Goal: Task Accomplishment & Management: Complete application form

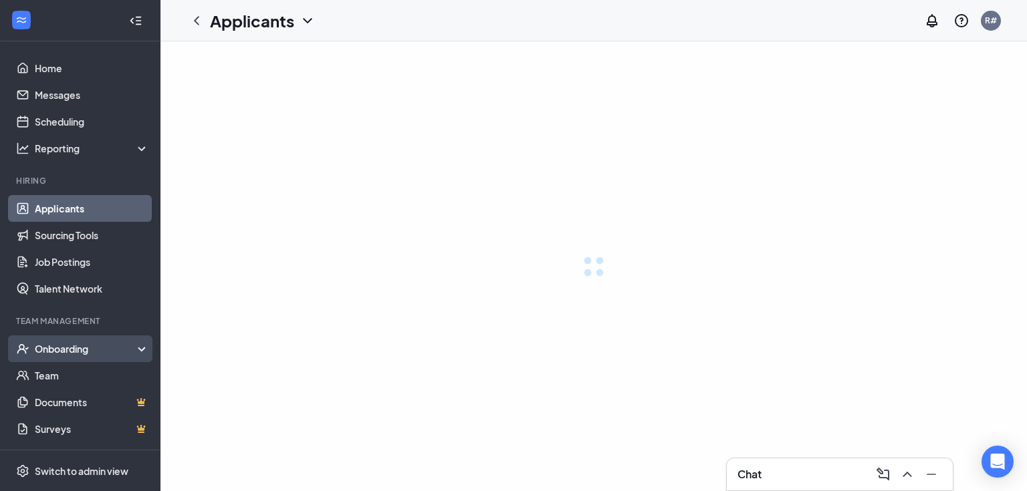
click at [82, 352] on div "Onboarding" at bounding box center [86, 348] width 103 height 13
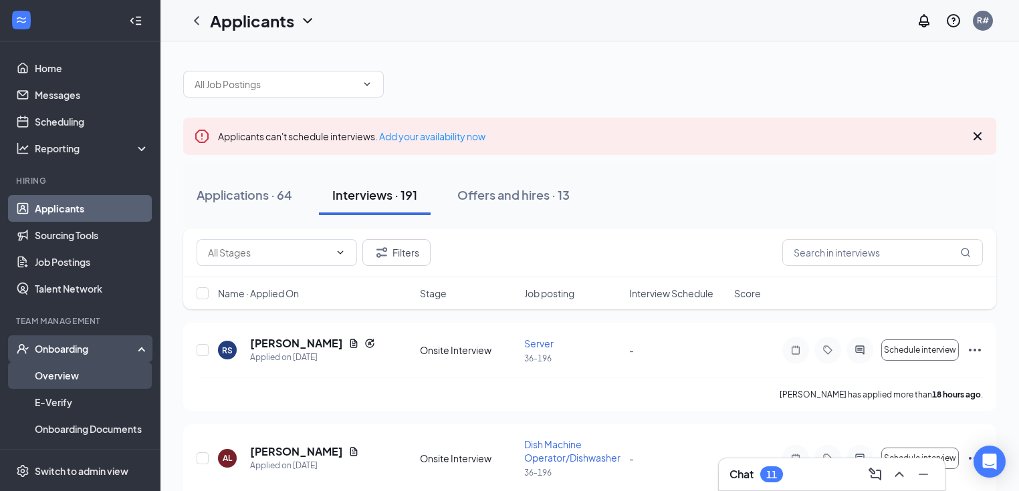
click at [69, 374] on link "Overview" at bounding box center [92, 375] width 114 height 27
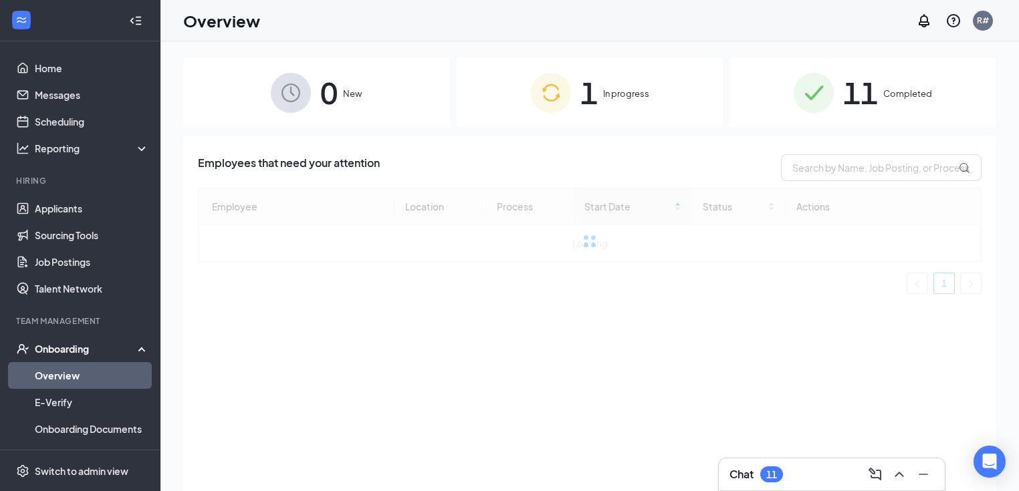
click at [600, 102] on div "1 In progress" at bounding box center [590, 92] width 267 height 70
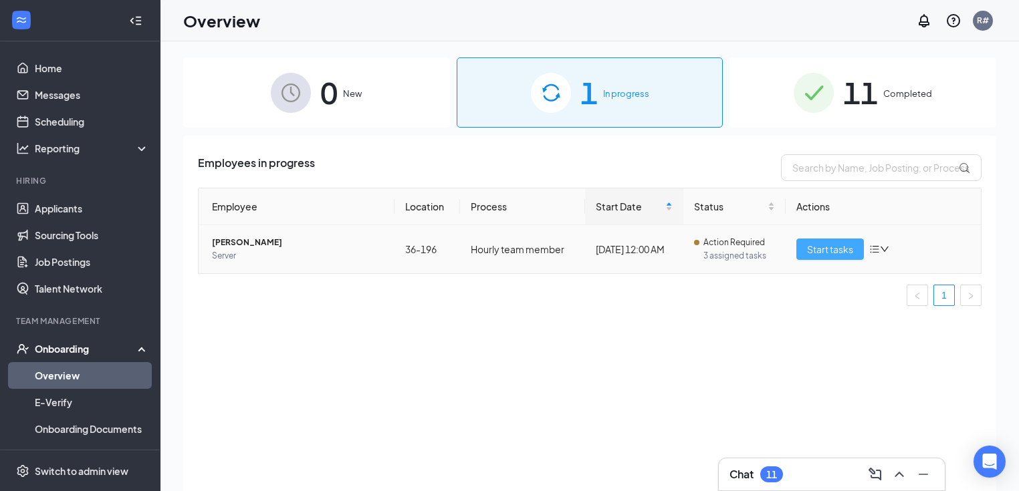
click at [834, 248] on span "Start tasks" at bounding box center [830, 249] width 46 height 15
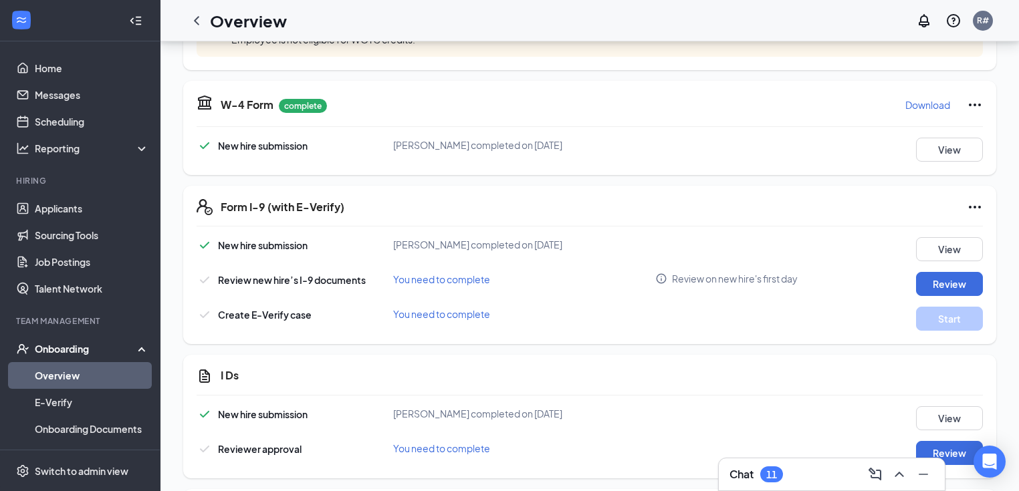
scroll to position [535, 0]
click at [927, 279] on button "Review" at bounding box center [949, 283] width 67 height 24
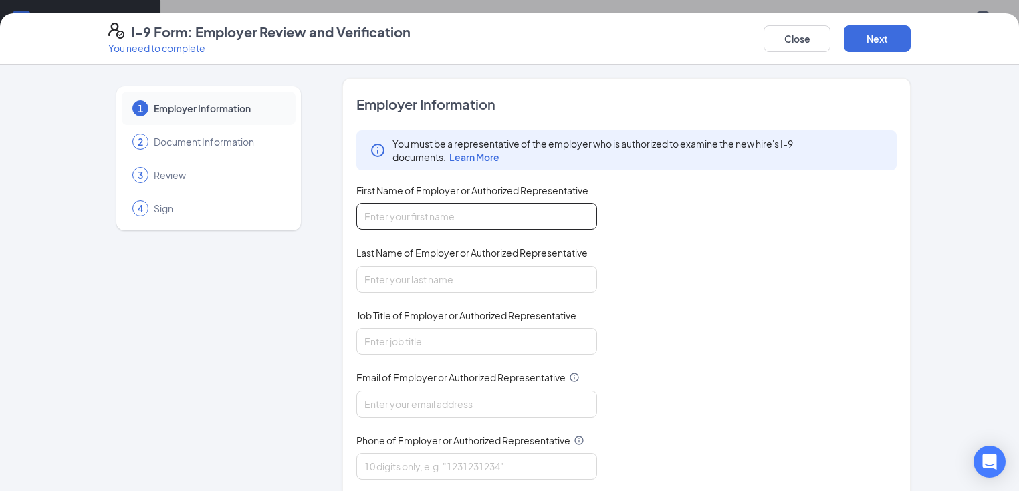
click at [505, 219] on input "First Name of Employer or Authorized Representative" at bounding box center [476, 216] width 241 height 27
type input "[PERSON_NAME]"
type input "Ringbauer"
type input "[EMAIL_ADDRESS][DOMAIN_NAME]"
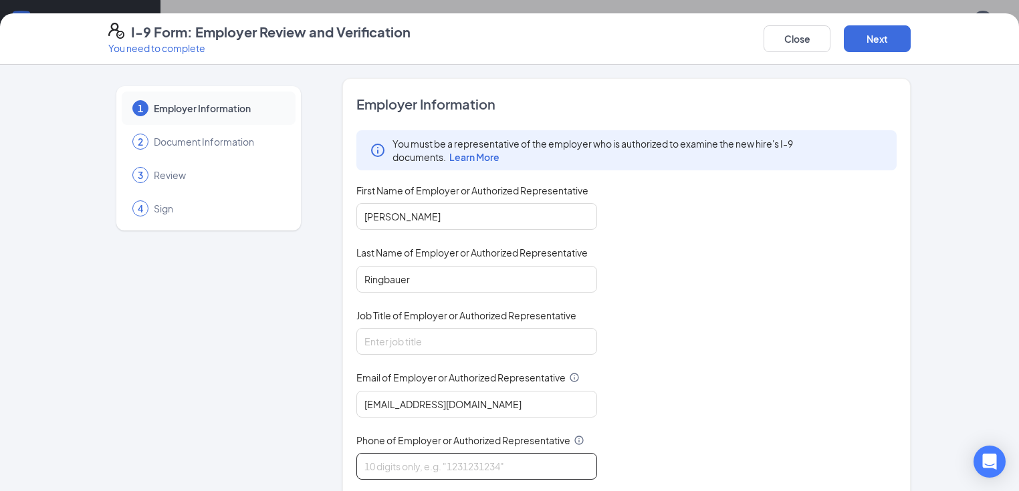
type input "9043689945"
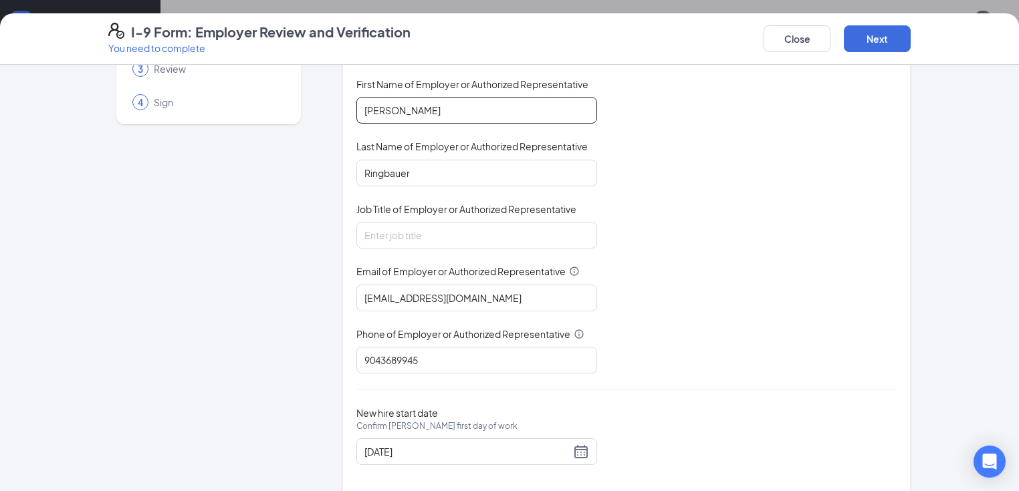
scroll to position [107, 0]
click at [388, 236] on input "Job Title of Employer or Authorized Representative" at bounding box center [476, 234] width 241 height 27
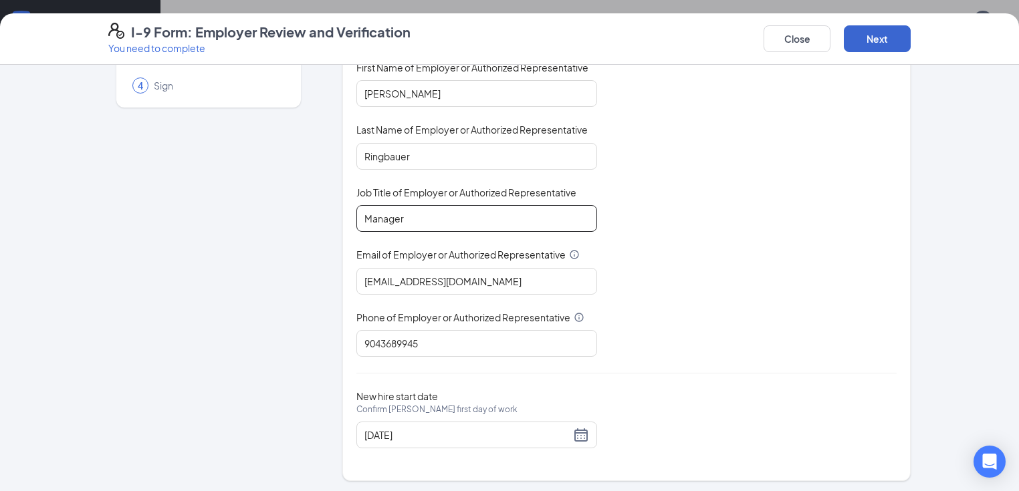
type input "Manager"
click at [910, 43] on button "Next" at bounding box center [877, 38] width 67 height 27
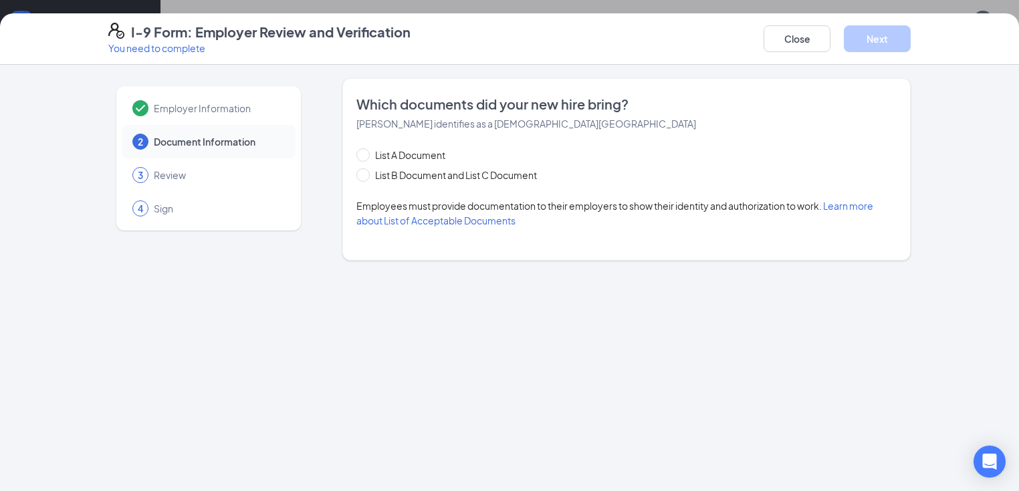
scroll to position [0, 0]
click at [356, 178] on span at bounding box center [362, 174] width 13 height 13
click at [356, 178] on input "List B Document and List C Document" at bounding box center [360, 172] width 9 height 9
radio input "true"
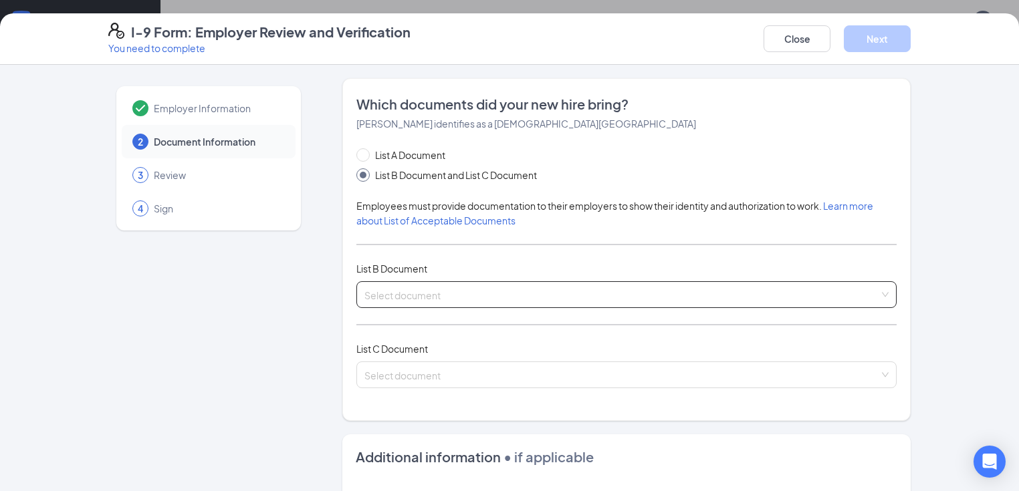
click at [421, 293] on input "search" at bounding box center [621, 292] width 515 height 20
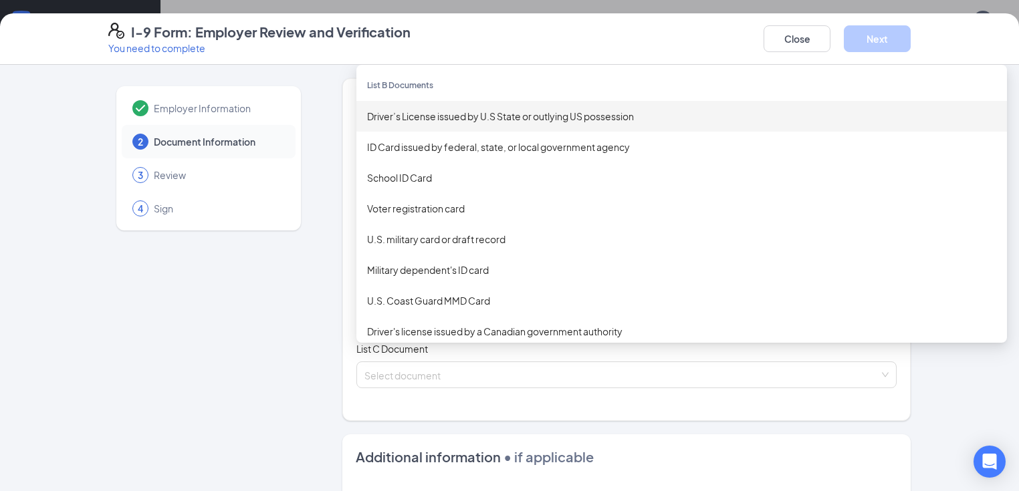
click at [430, 119] on div "Driver’s License issued by U.S State or outlying US possession" at bounding box center [681, 116] width 629 height 15
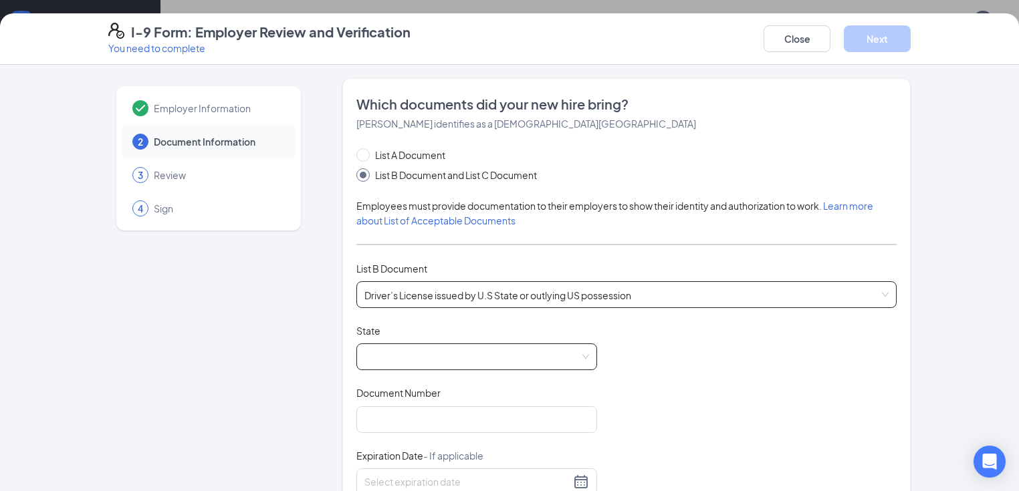
click at [377, 349] on span at bounding box center [476, 356] width 225 height 25
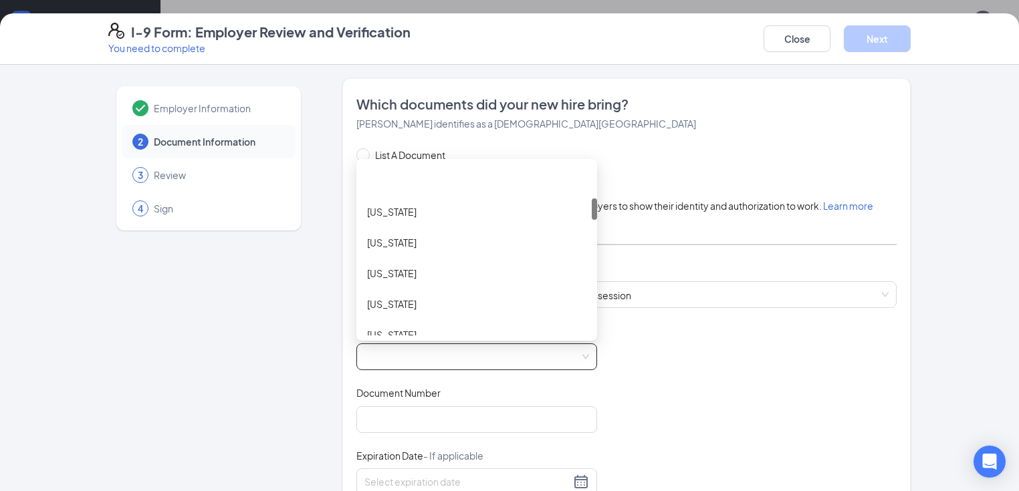
scroll to position [267, 0]
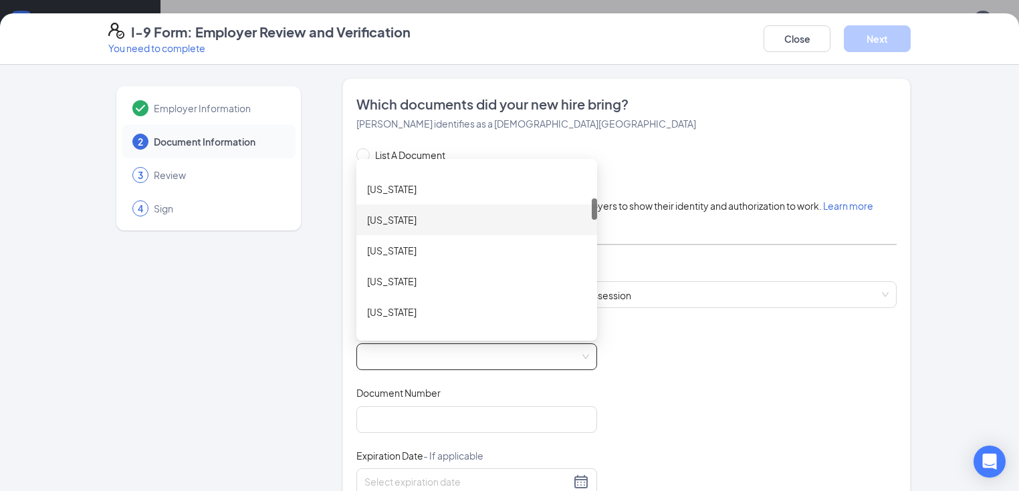
click at [374, 223] on div "[US_STATE]" at bounding box center [476, 220] width 219 height 15
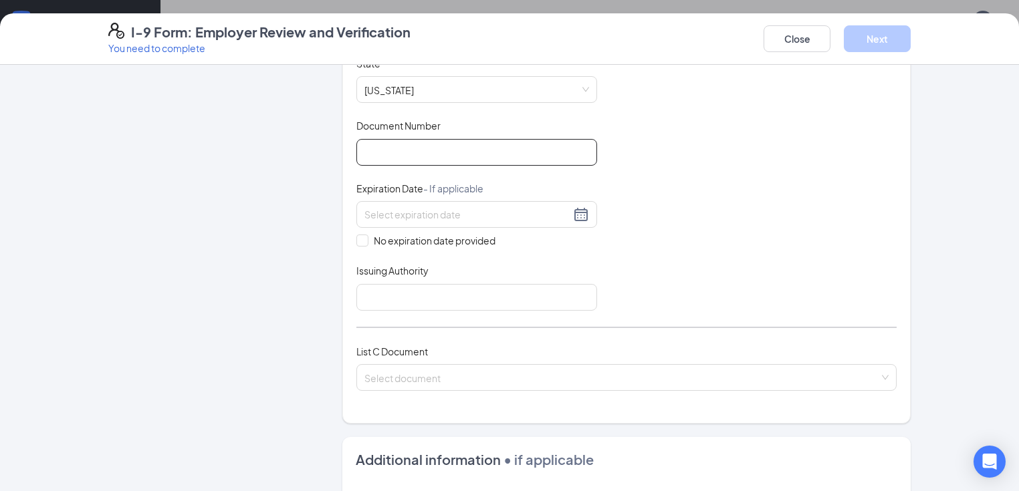
click at [385, 151] on input "Document Number" at bounding box center [476, 152] width 241 height 27
type input "P635028281000"
click at [541, 211] on div at bounding box center [476, 215] width 225 height 16
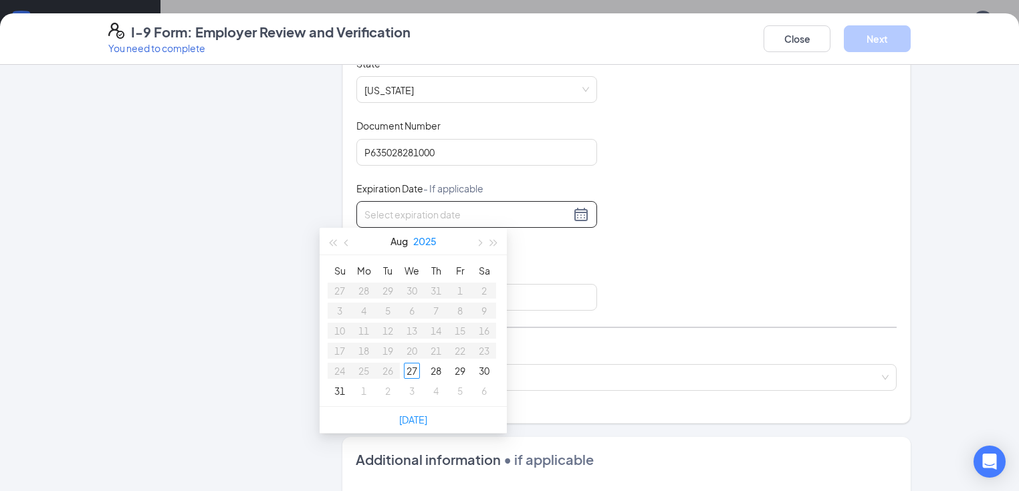
click at [425, 234] on button "2025" at bounding box center [424, 241] width 23 height 27
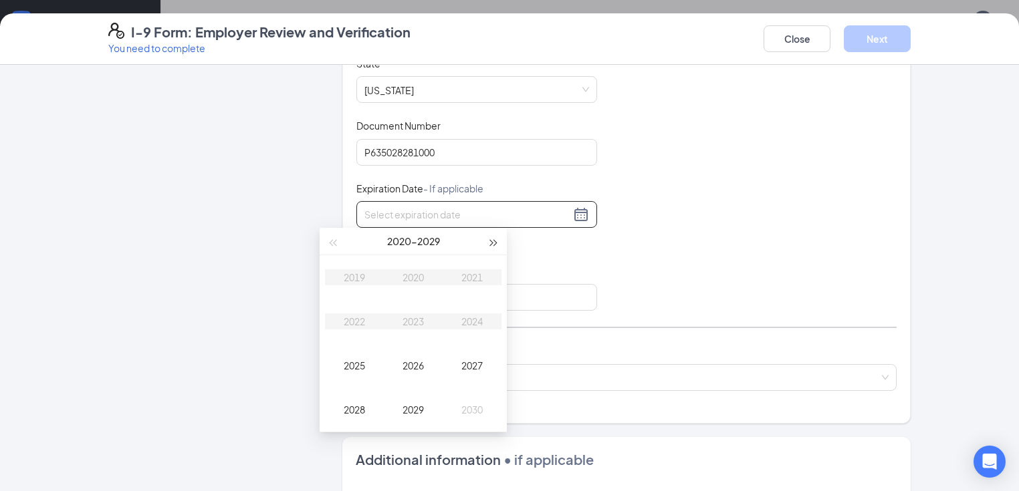
click at [491, 242] on span "button" at bounding box center [494, 243] width 7 height 7
click at [471, 319] on div "2034" at bounding box center [472, 321] width 40 height 16
click at [349, 364] on div "[DATE]" at bounding box center [354, 366] width 40 height 16
type input "[DATE]"
click at [416, 353] on div "19" at bounding box center [412, 351] width 16 height 16
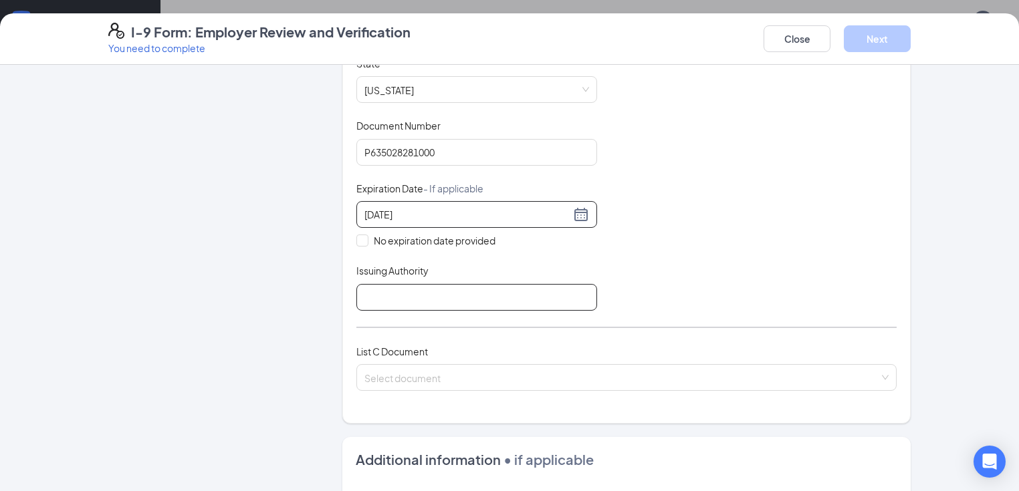
click at [366, 295] on input "Issuing Authority" at bounding box center [476, 297] width 241 height 27
type input "FL"
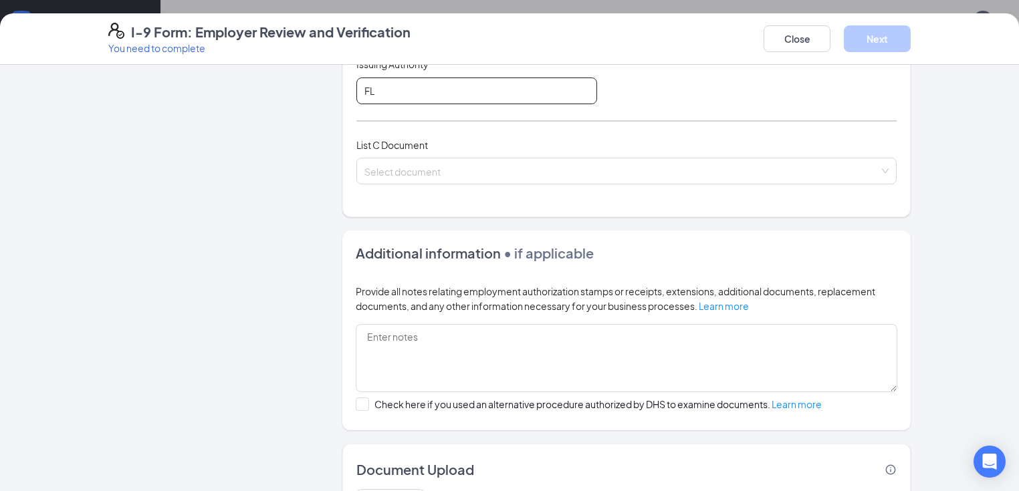
scroll to position [481, 0]
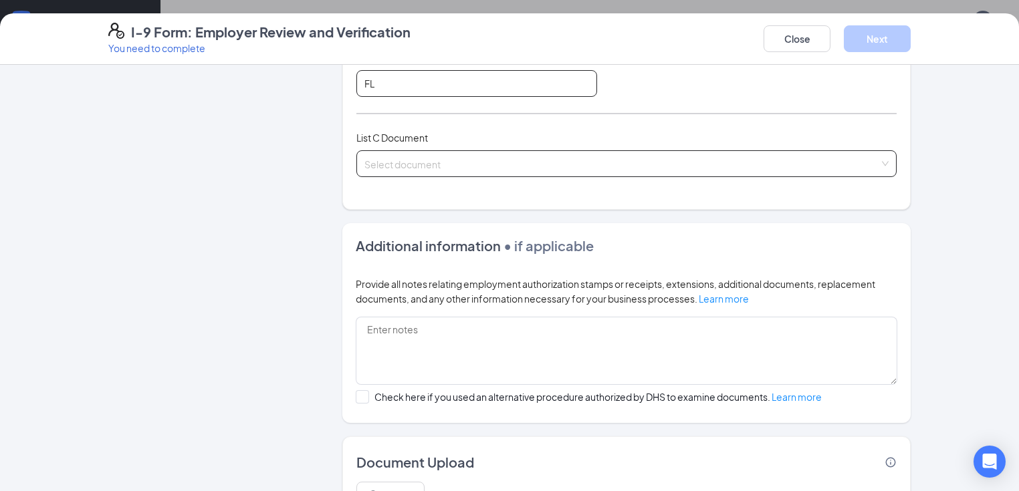
click at [446, 169] on span at bounding box center [621, 163] width 515 height 25
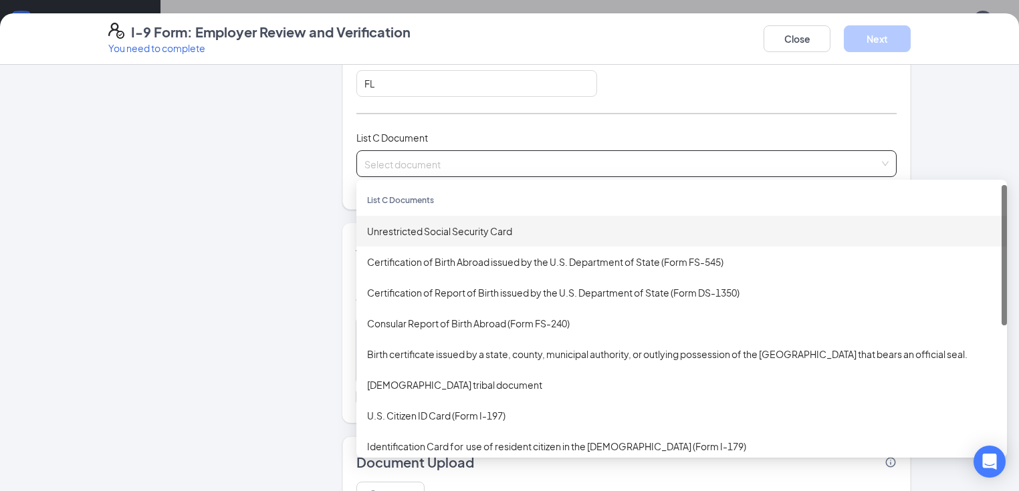
click at [444, 224] on div "Unrestricted Social Security Card" at bounding box center [681, 231] width 629 height 15
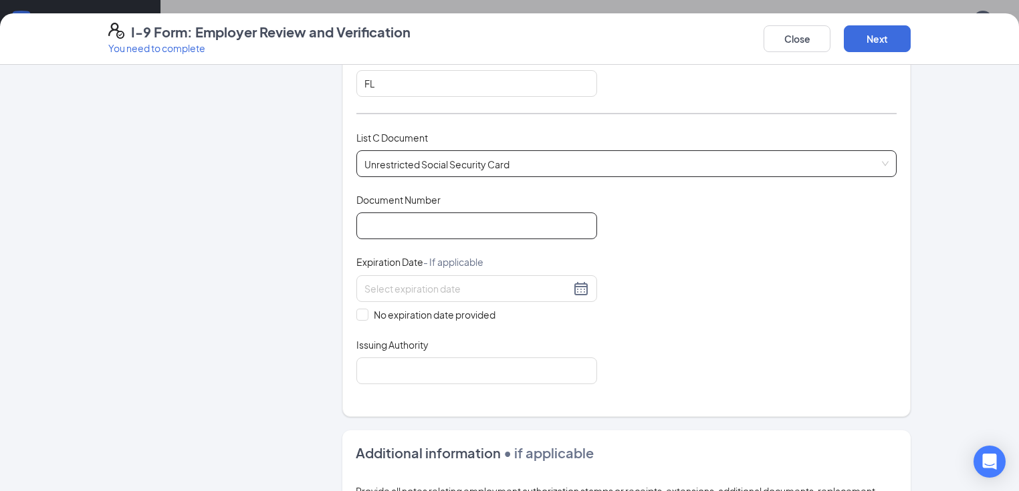
click at [444, 223] on input "Document Number" at bounding box center [476, 226] width 241 height 27
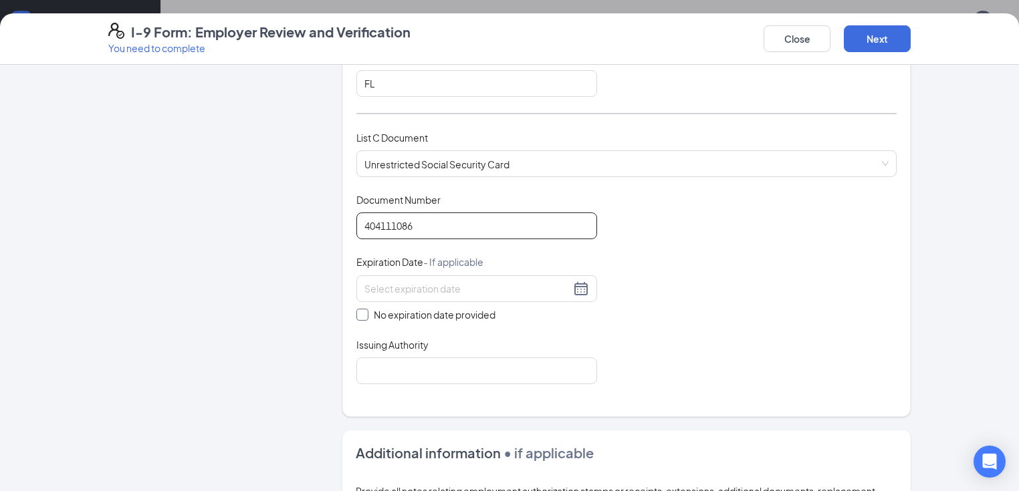
type input "404111086"
click at [356, 314] on span at bounding box center [362, 315] width 12 height 12
click at [356, 314] on input "No expiration date provided" at bounding box center [360, 313] width 9 height 9
checkbox input "true"
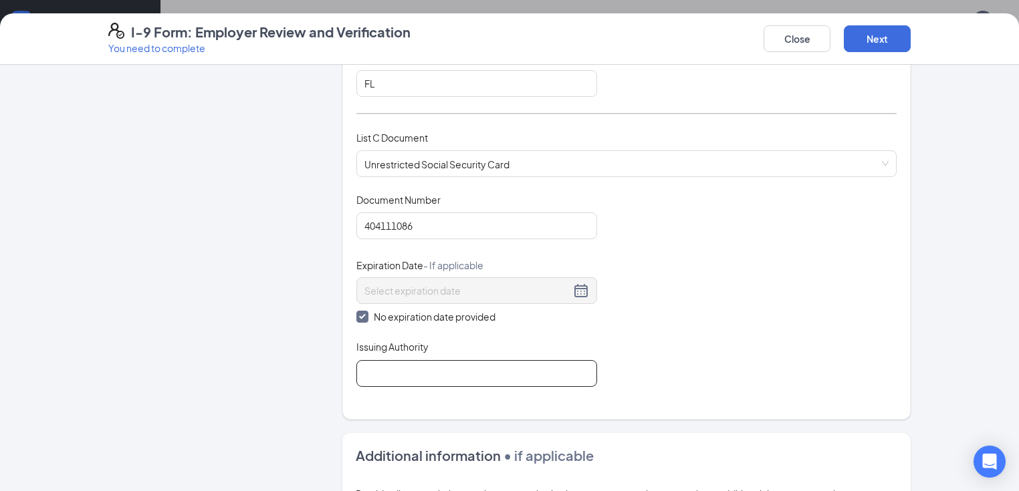
click at [372, 380] on input "Issuing Authority" at bounding box center [476, 373] width 241 height 27
type input "social security administration"
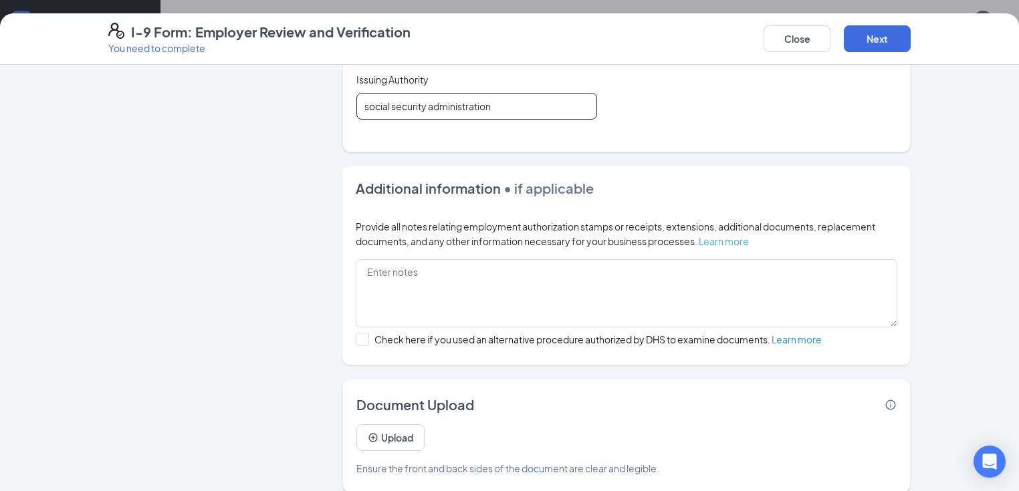
scroll to position [757, 0]
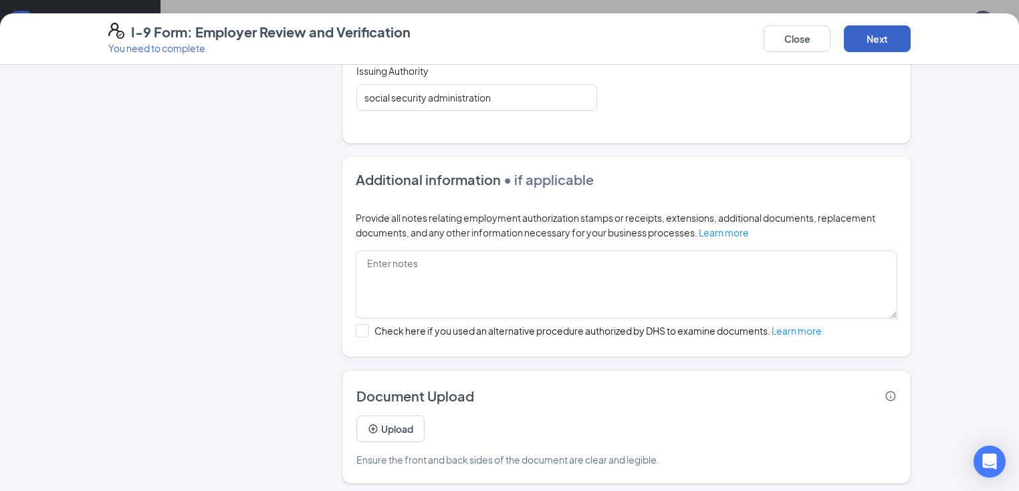
click at [910, 43] on button "Next" at bounding box center [877, 38] width 67 height 27
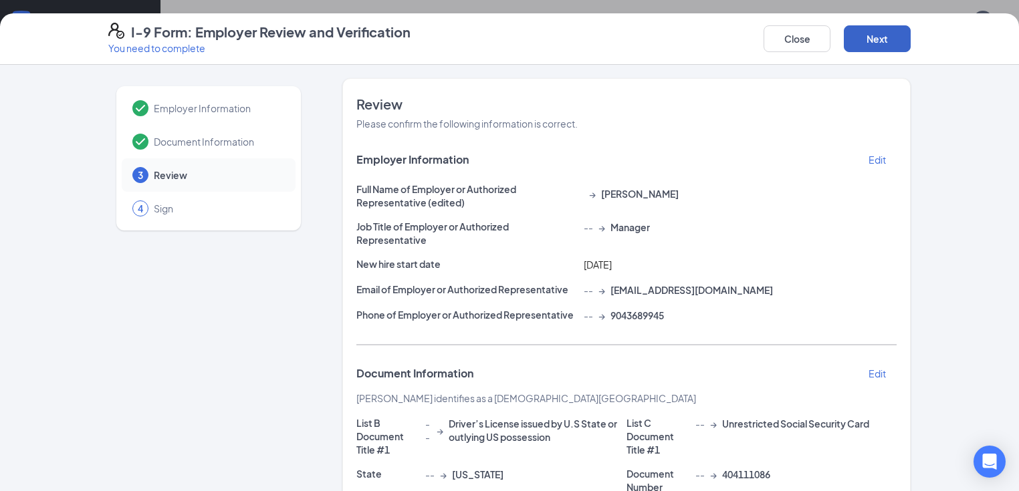
scroll to position [871, 0]
click at [910, 40] on button "Next" at bounding box center [877, 38] width 67 height 27
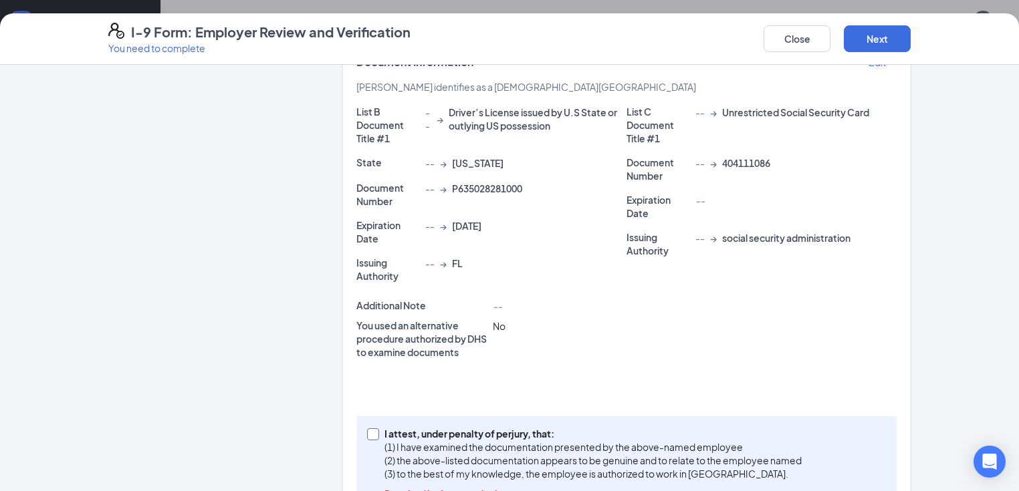
click at [367, 428] on input "I attest, under penalty of [PERSON_NAME], that: (1) I have examined the documen…" at bounding box center [371, 432] width 9 height 9
checkbox input "true"
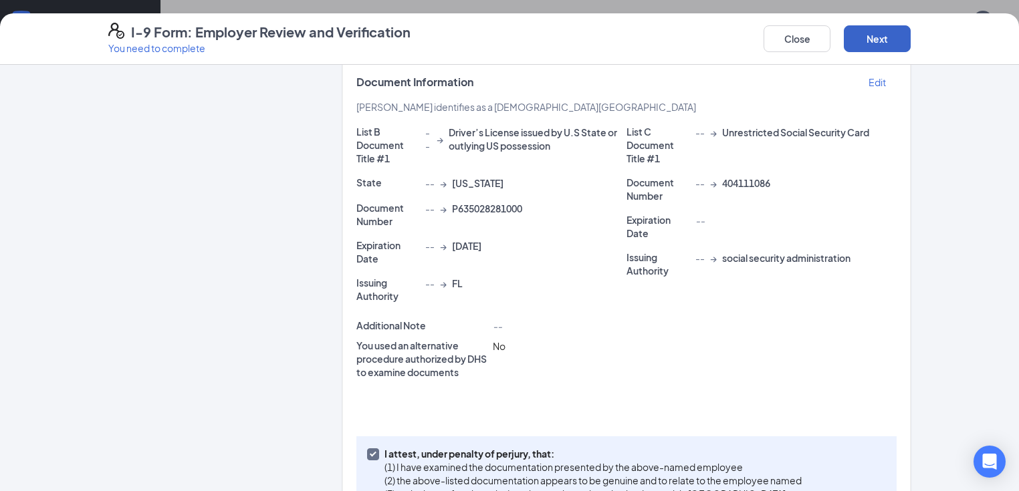
click at [910, 31] on button "Next" at bounding box center [877, 38] width 67 height 27
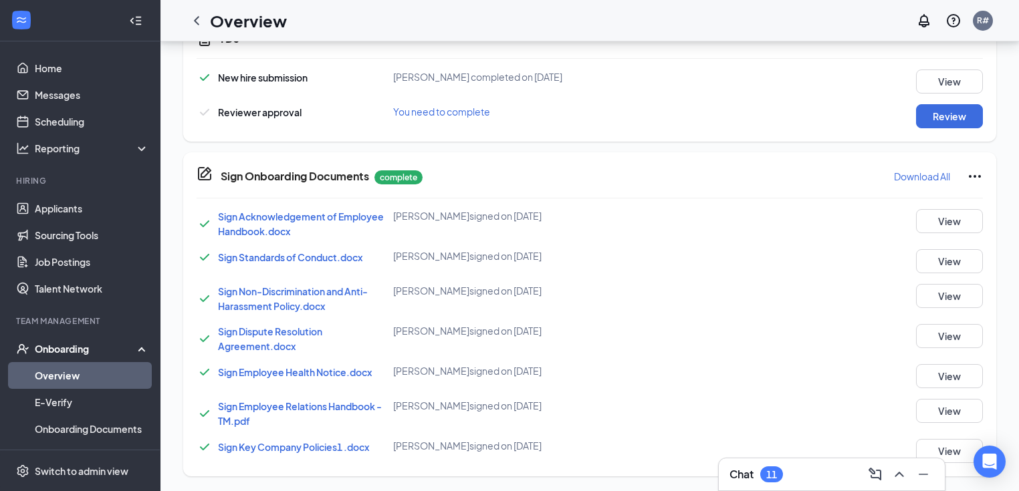
scroll to position [571, 0]
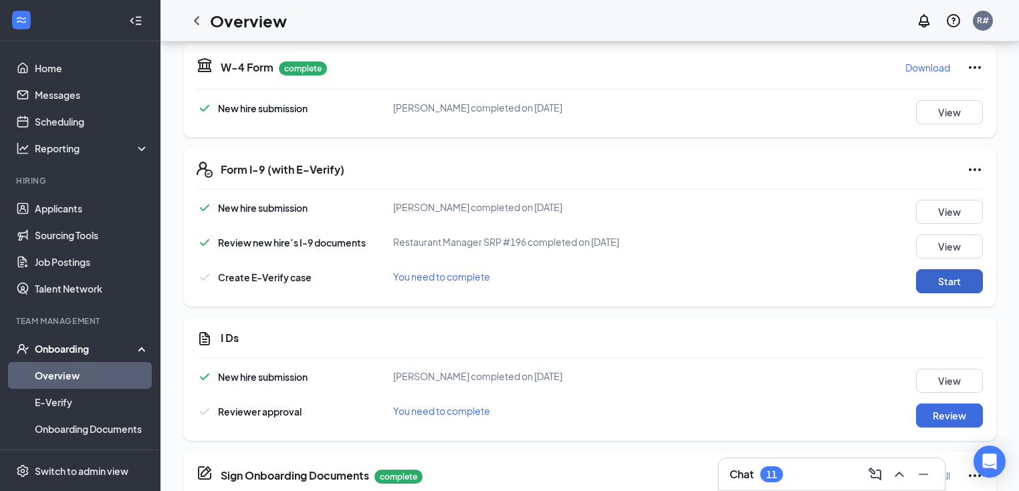
click at [925, 274] on button "Start" at bounding box center [949, 281] width 67 height 24
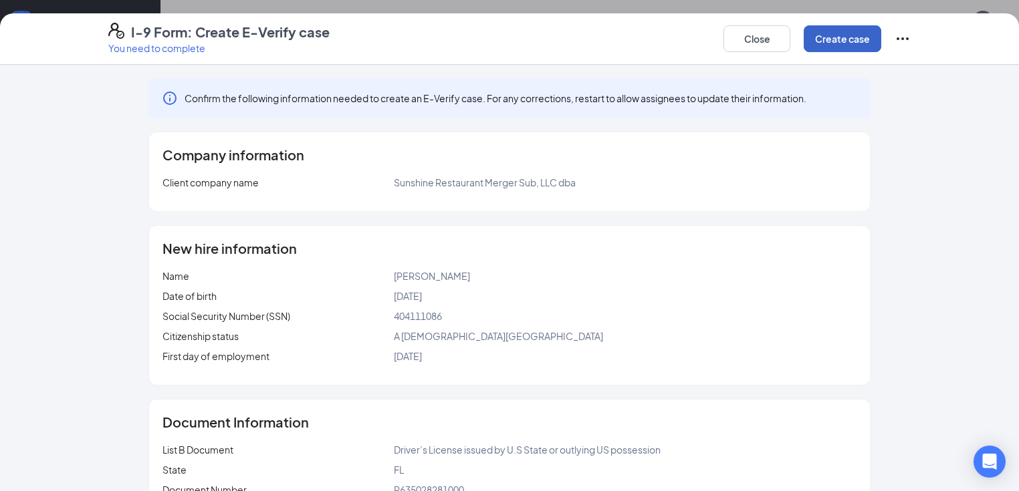
click at [881, 35] on button "Create case" at bounding box center [842, 38] width 78 height 27
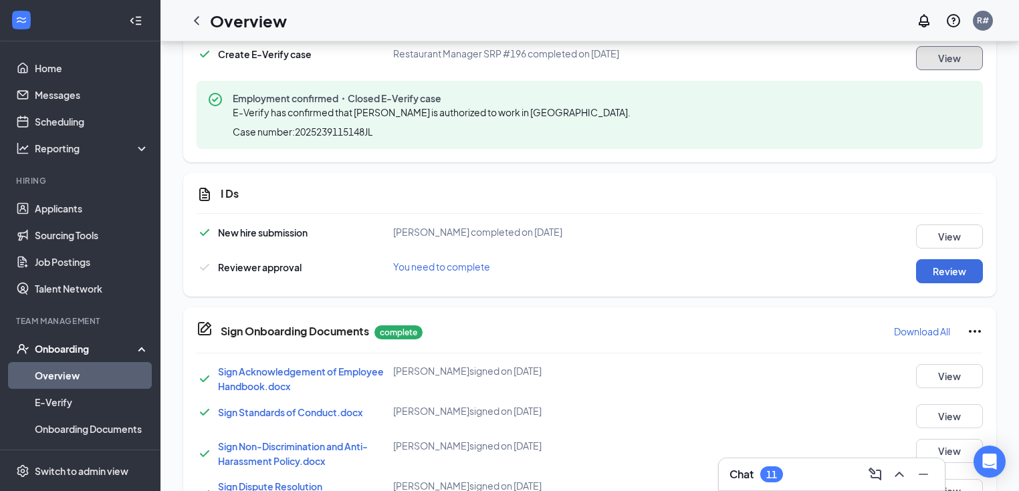
scroll to position [892, 0]
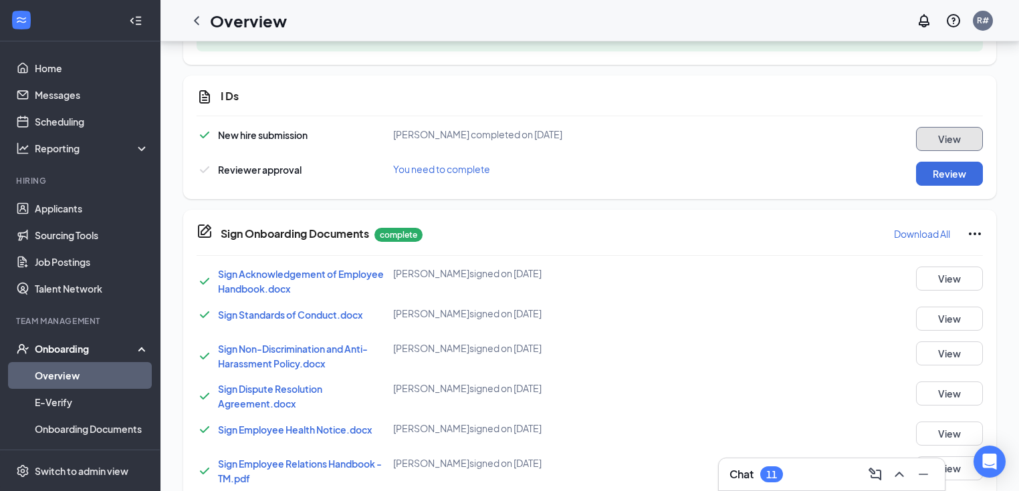
click at [925, 140] on button "View" at bounding box center [949, 139] width 67 height 24
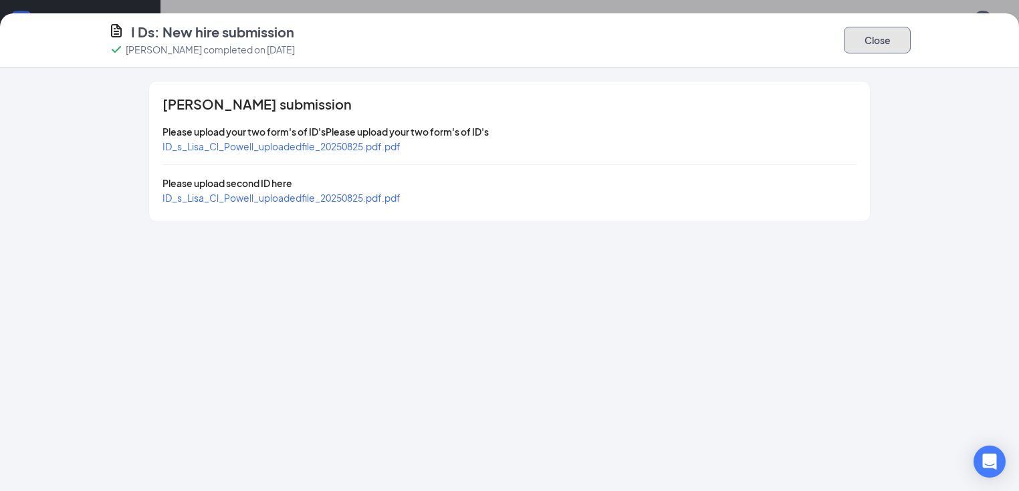
click at [910, 49] on button "Close" at bounding box center [877, 40] width 67 height 27
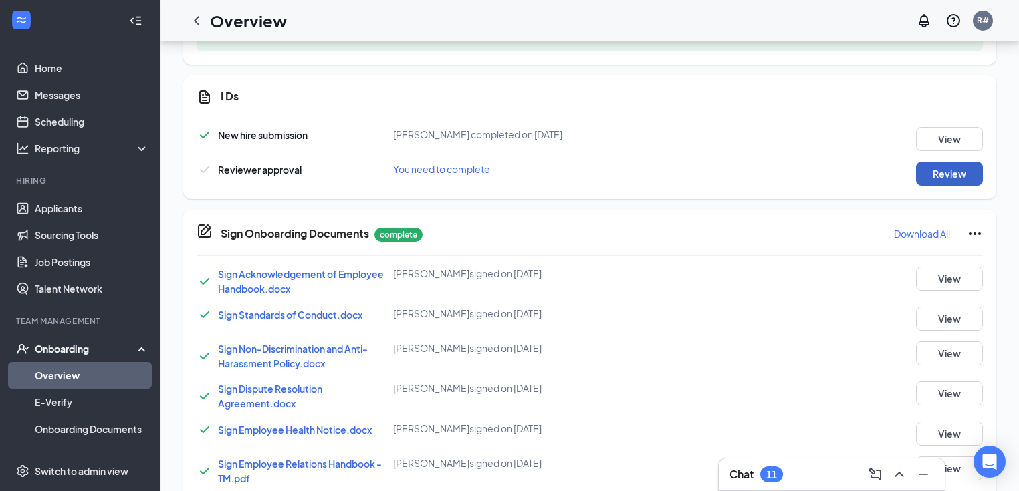
click at [939, 176] on button "Review" at bounding box center [949, 174] width 67 height 24
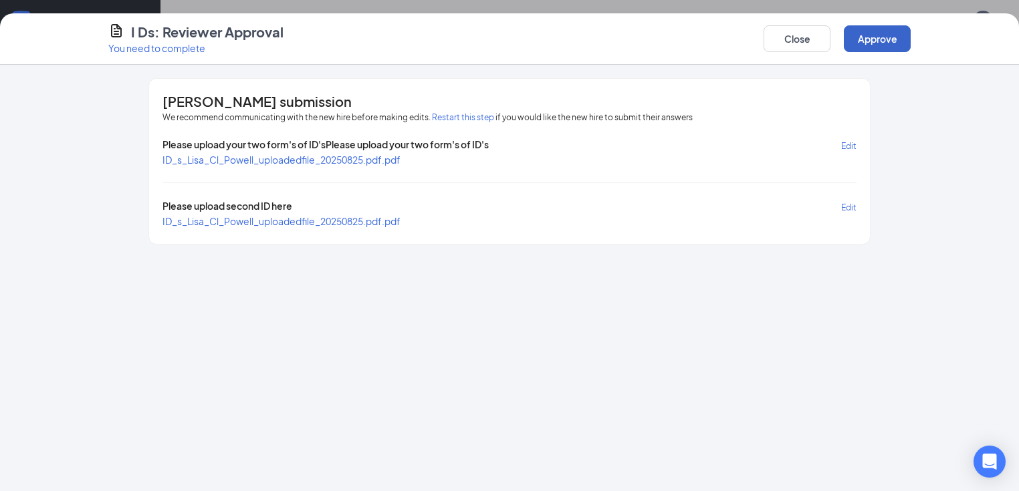
click at [910, 29] on button "Approve" at bounding box center [877, 38] width 67 height 27
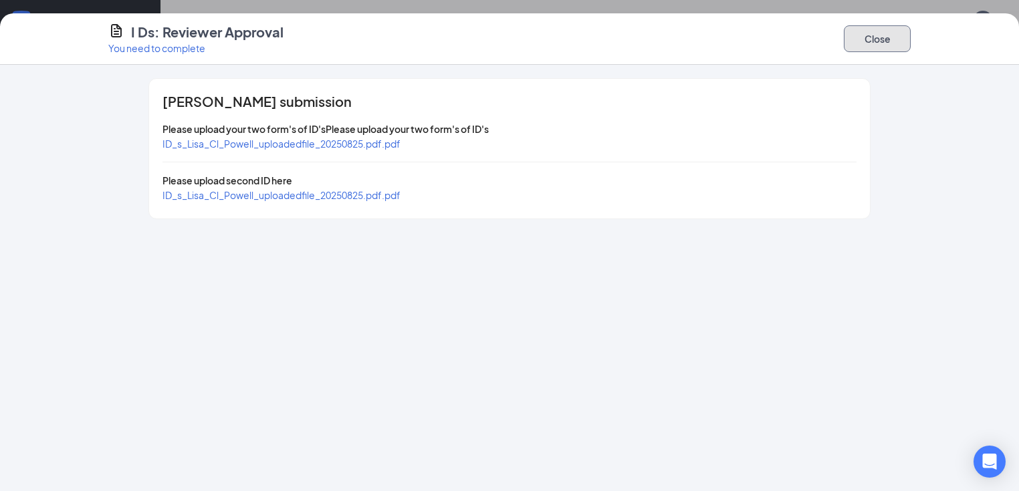
click at [910, 41] on button "Close" at bounding box center [877, 38] width 67 height 27
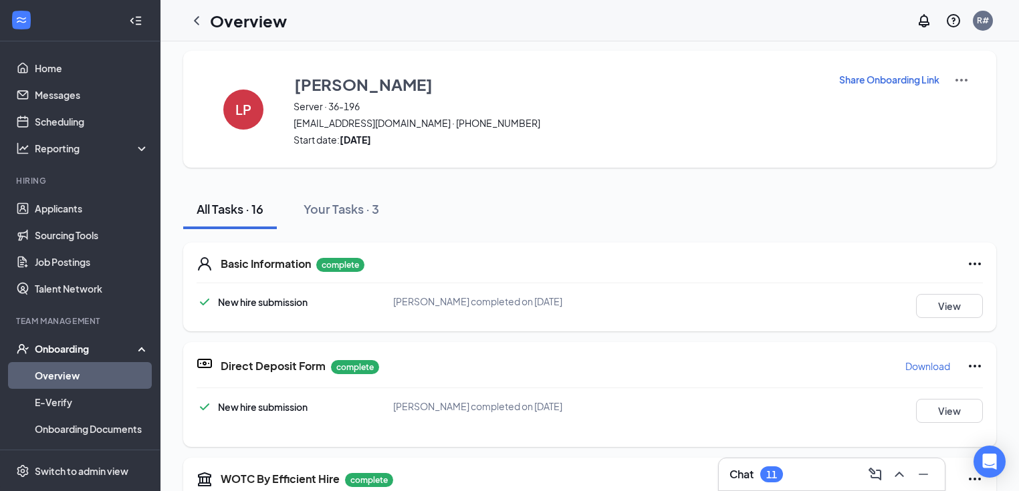
scroll to position [0, 0]
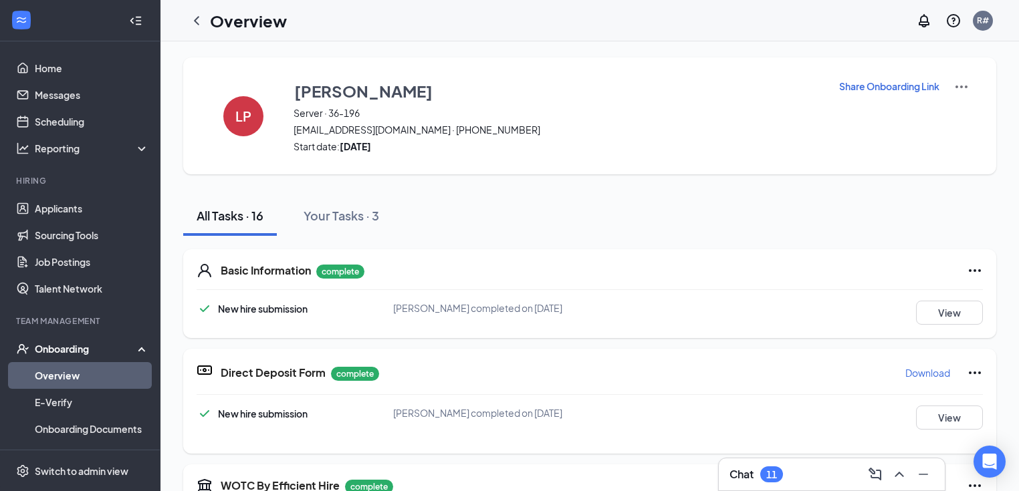
click at [52, 374] on link "Overview" at bounding box center [92, 375] width 114 height 27
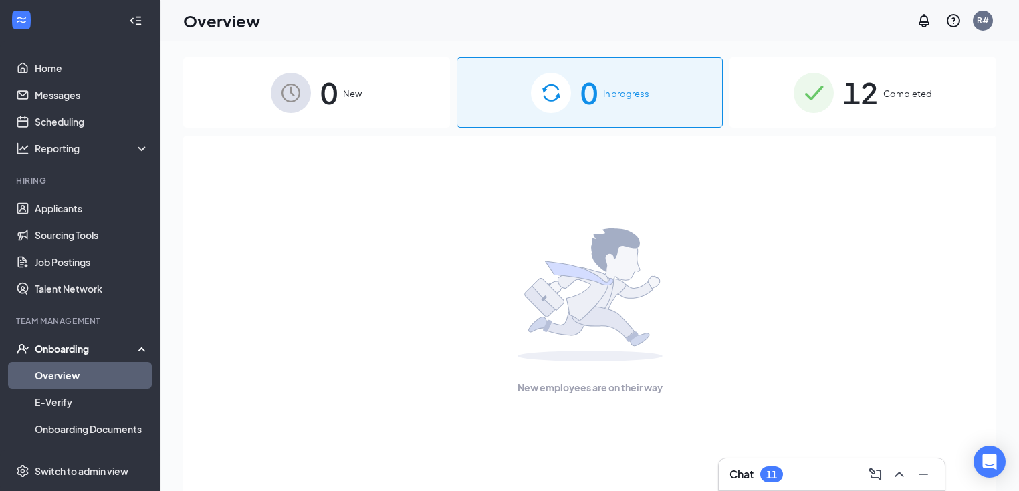
click at [880, 100] on div "12 Completed" at bounding box center [862, 92] width 267 height 70
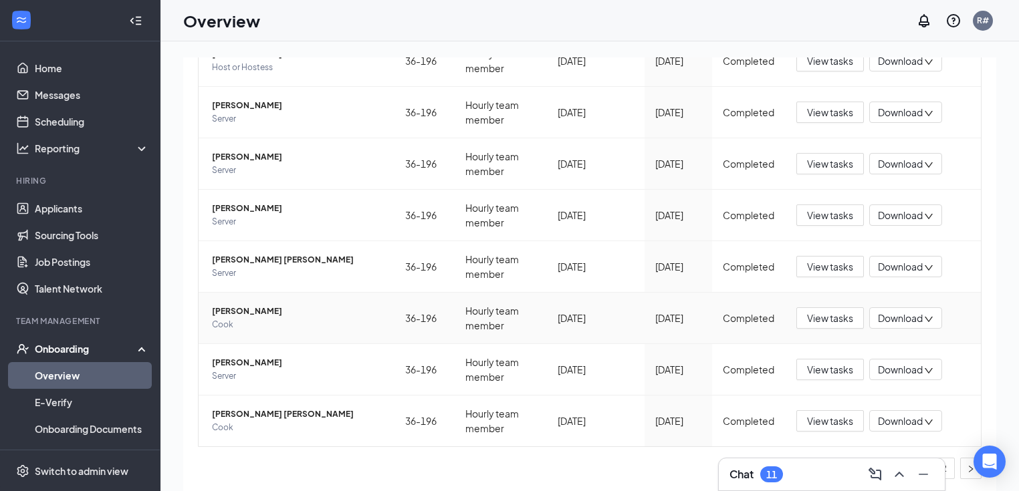
scroll to position [60, 0]
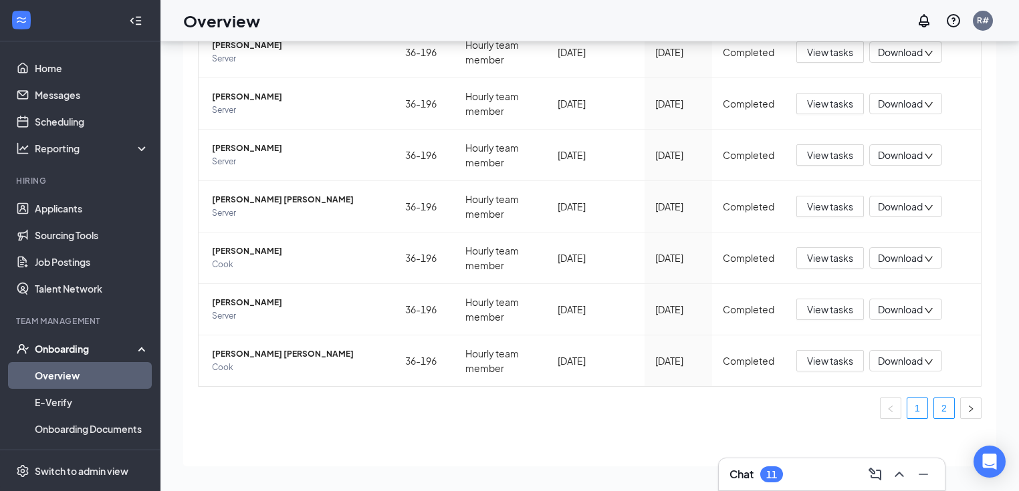
click at [934, 409] on link "2" at bounding box center [944, 408] width 20 height 20
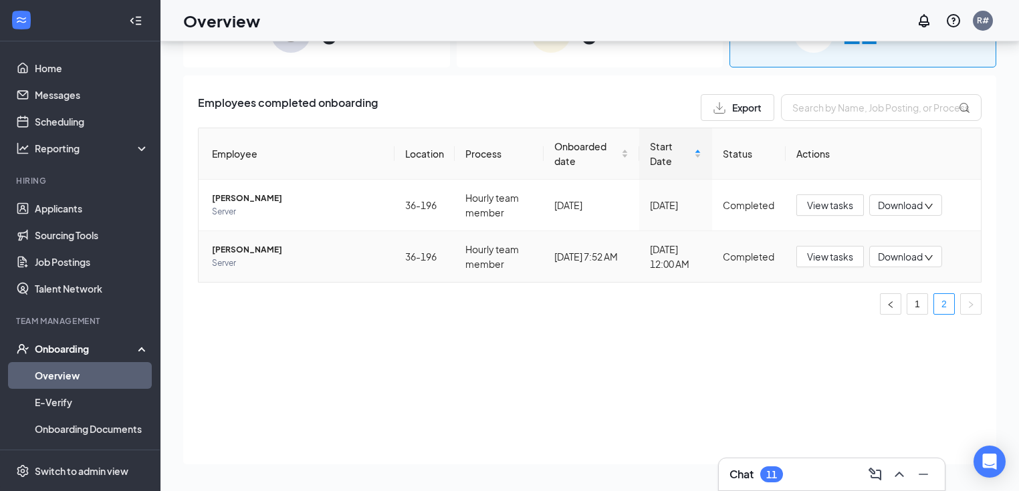
click at [277, 257] on span "Server" at bounding box center [298, 263] width 172 height 13
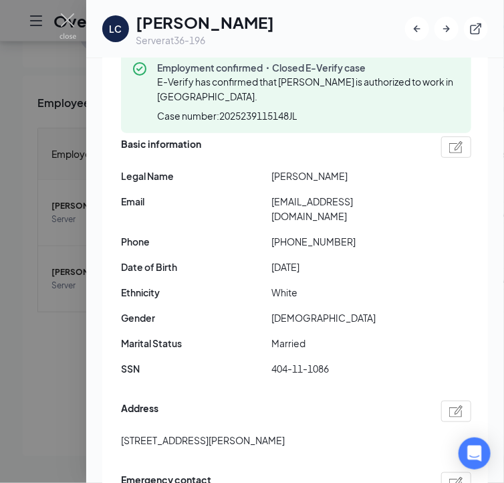
scroll to position [107, 0]
